Goal: Find specific page/section: Find specific page/section

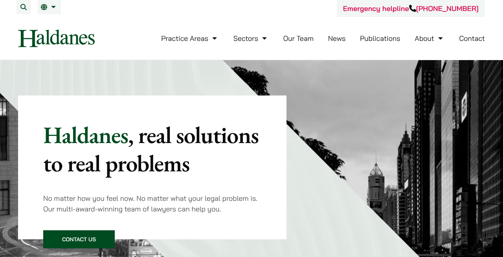
click at [300, 35] on link "Our Team" at bounding box center [298, 38] width 30 height 9
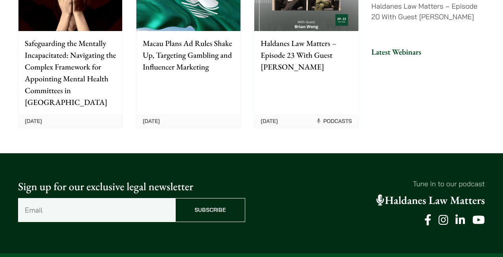
scroll to position [2098, 0]
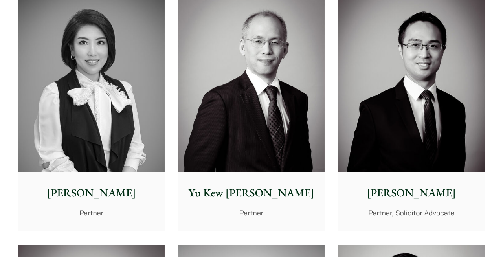
scroll to position [749, 0]
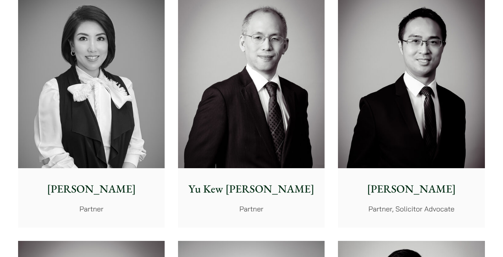
click at [143, 151] on img at bounding box center [91, 76] width 147 height 183
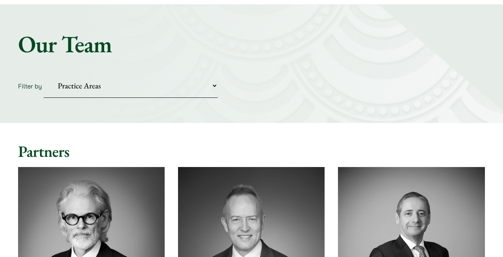
scroll to position [0, 0]
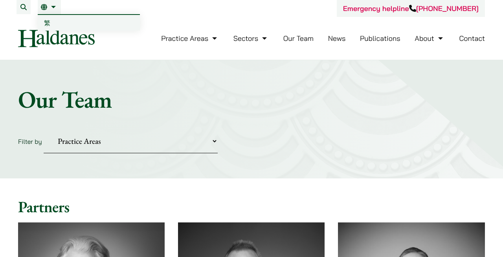
click at [44, 10] on link "EN" at bounding box center [49, 7] width 17 height 6
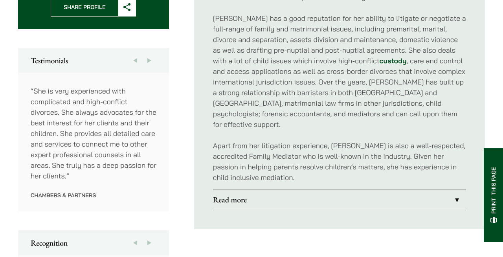
scroll to position [399, 0]
click at [253, 194] on link "Read more" at bounding box center [339, 199] width 253 height 20
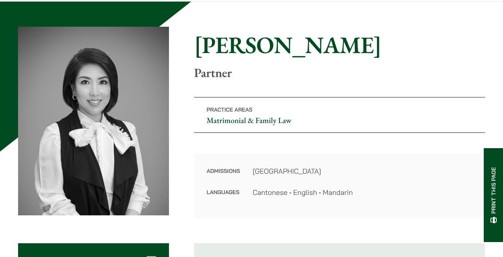
scroll to position [60, 0]
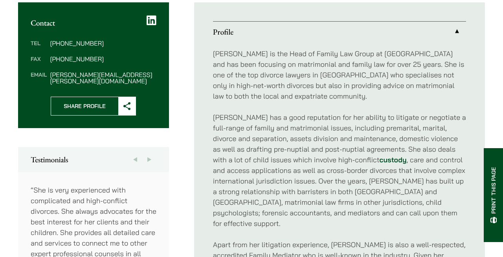
scroll to position [301, 0]
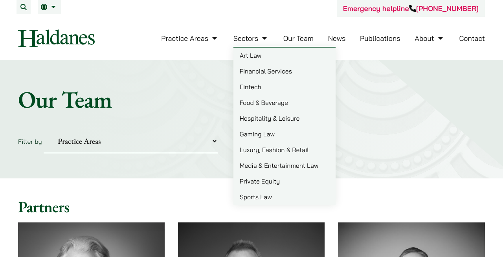
click at [201, 145] on select "Practice Areas Antitrust and Competition Civil Litigation & Dispute Resolution …" at bounding box center [131, 141] width 174 height 24
